Goal: Check status: Check status

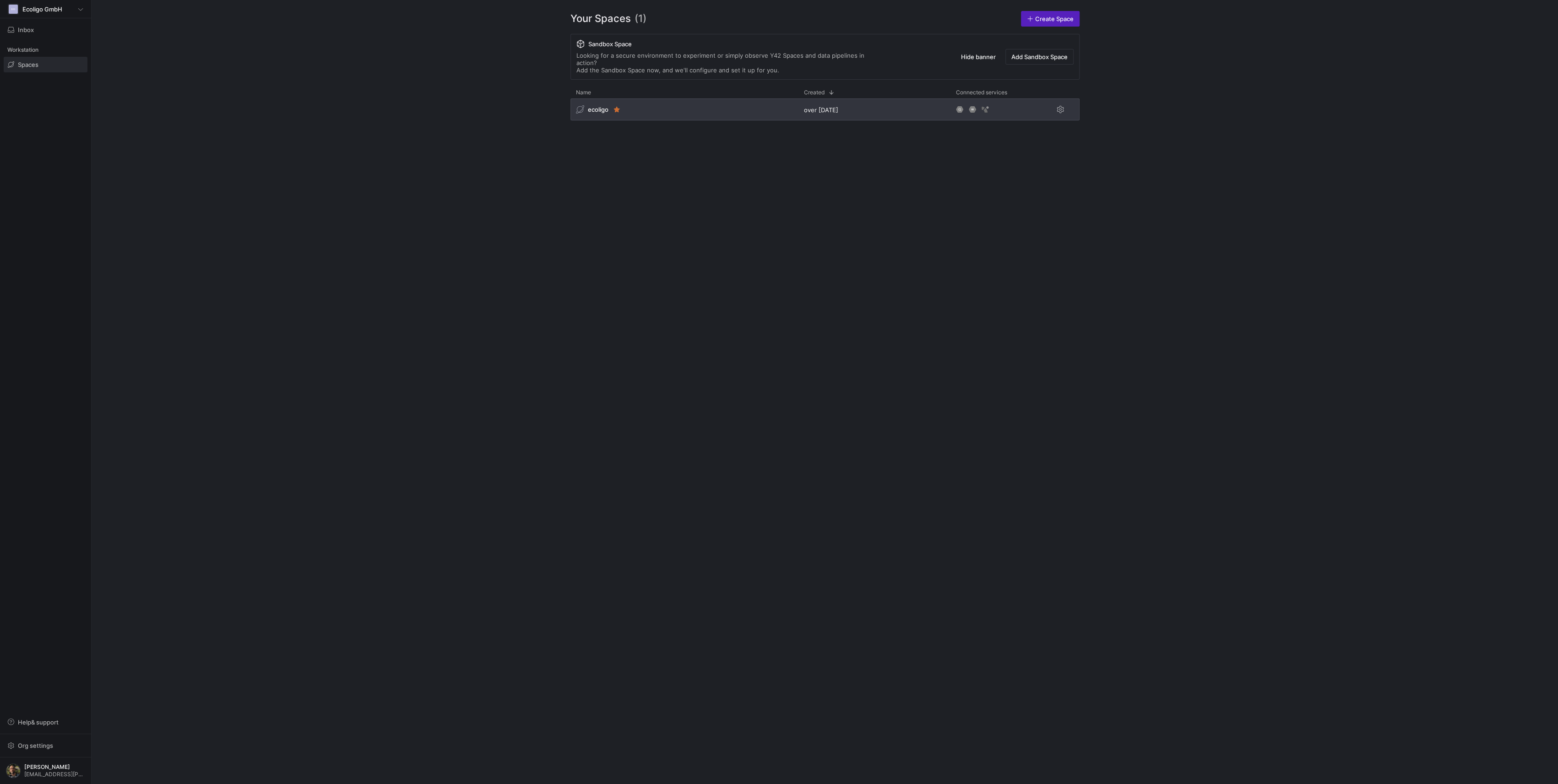
click at [670, 98] on div "ecoligo" at bounding box center [685, 109] width 228 height 22
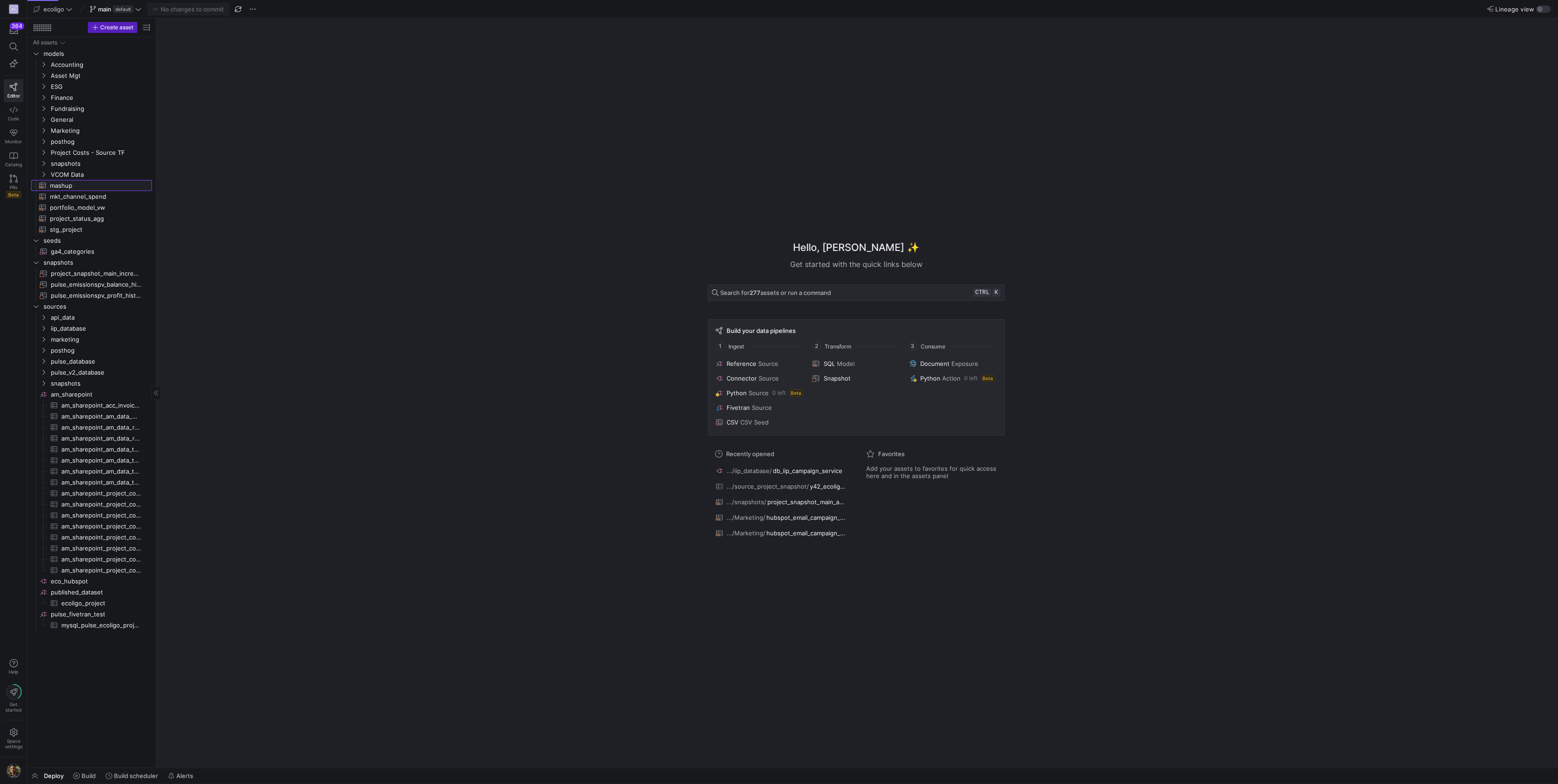
click at [56, 185] on span "mashup​​​​​​​​​​" at bounding box center [96, 185] width 91 height 11
